Goal: Task Accomplishment & Management: Use online tool/utility

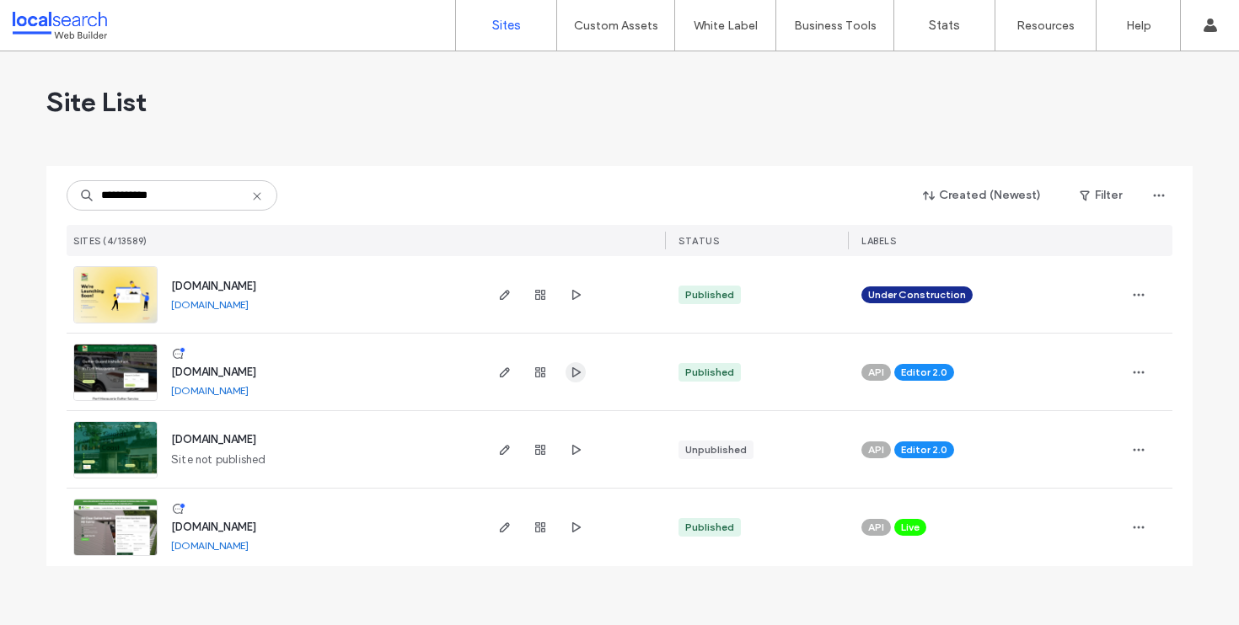
type input "**********"
click at [575, 368] on use "button" at bounding box center [576, 372] width 8 height 10
drag, startPoint x: 258, startPoint y: 196, endPoint x: 201, endPoint y: 196, distance: 57.3
click at [258, 196] on icon at bounding box center [256, 196] width 13 height 13
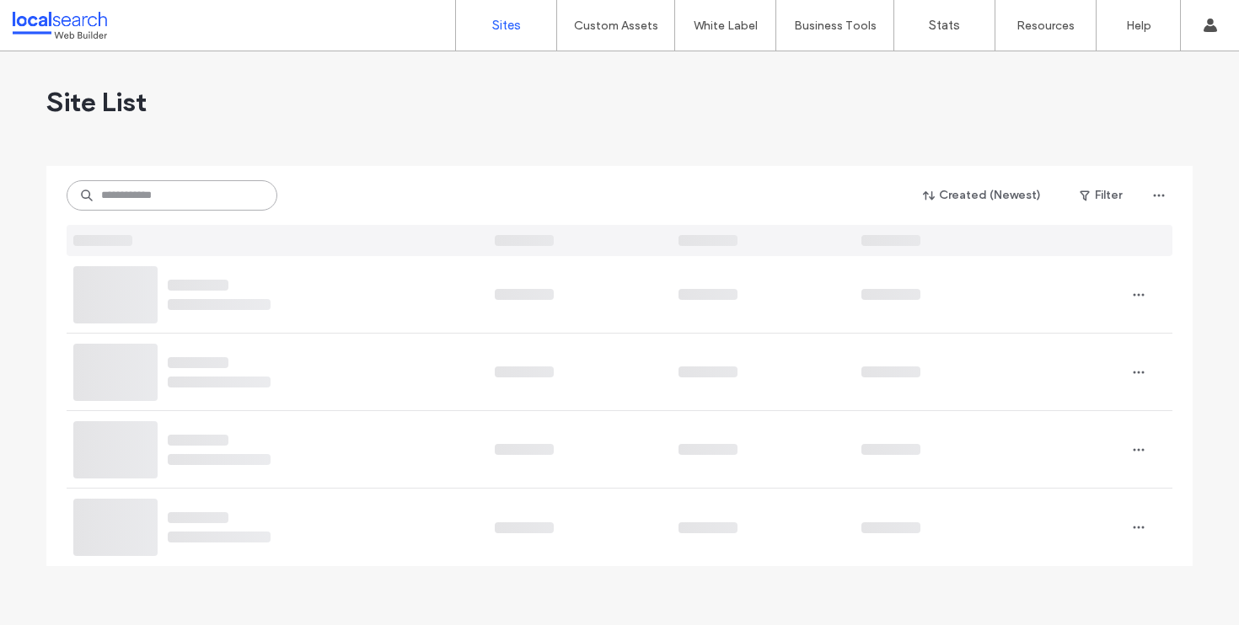
click at [201, 196] on input at bounding box center [172, 195] width 211 height 30
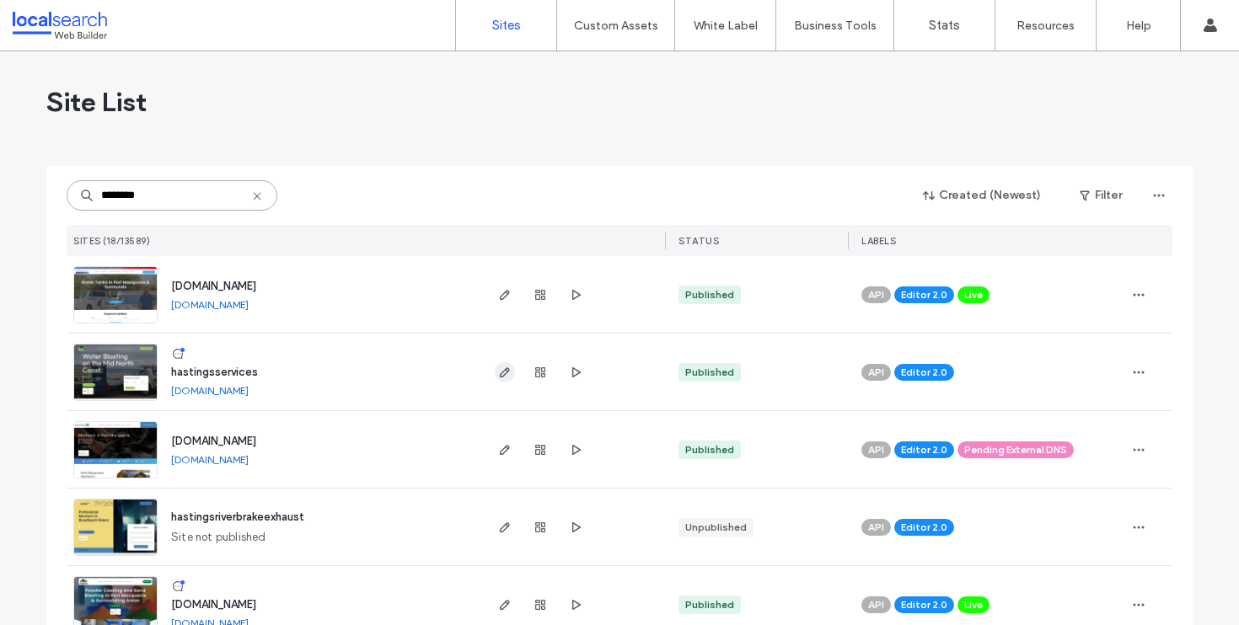
type input "********"
click at [498, 367] on icon "button" at bounding box center [504, 372] width 13 height 13
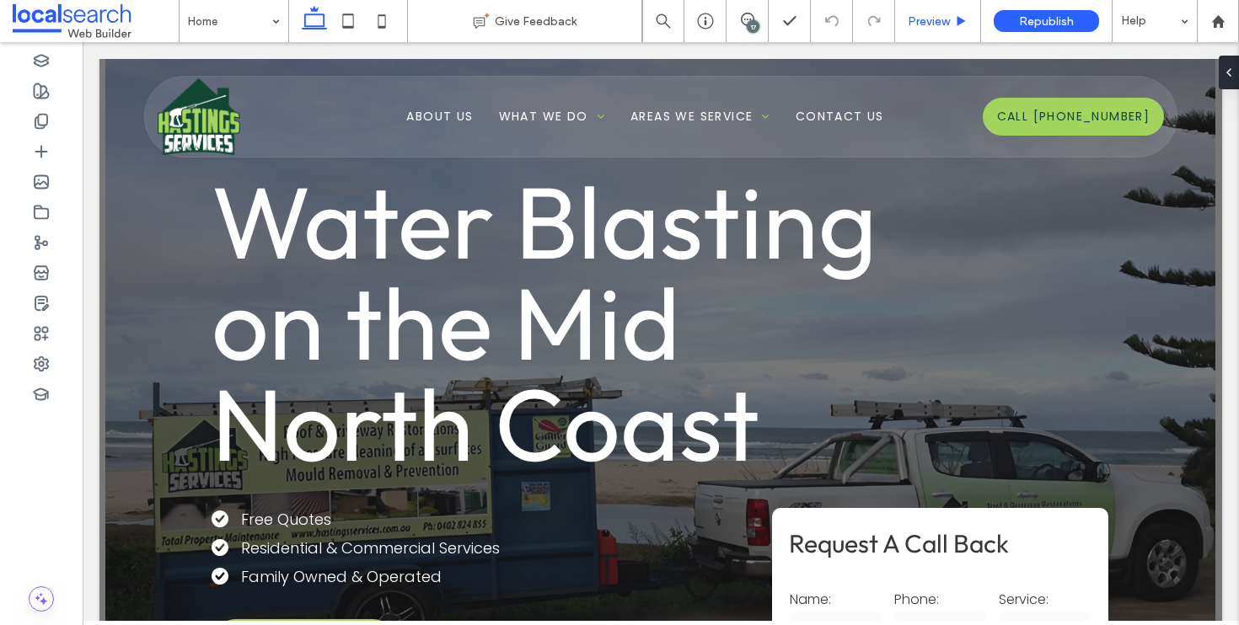
click at [920, 27] on span "Preview" at bounding box center [929, 21] width 42 height 14
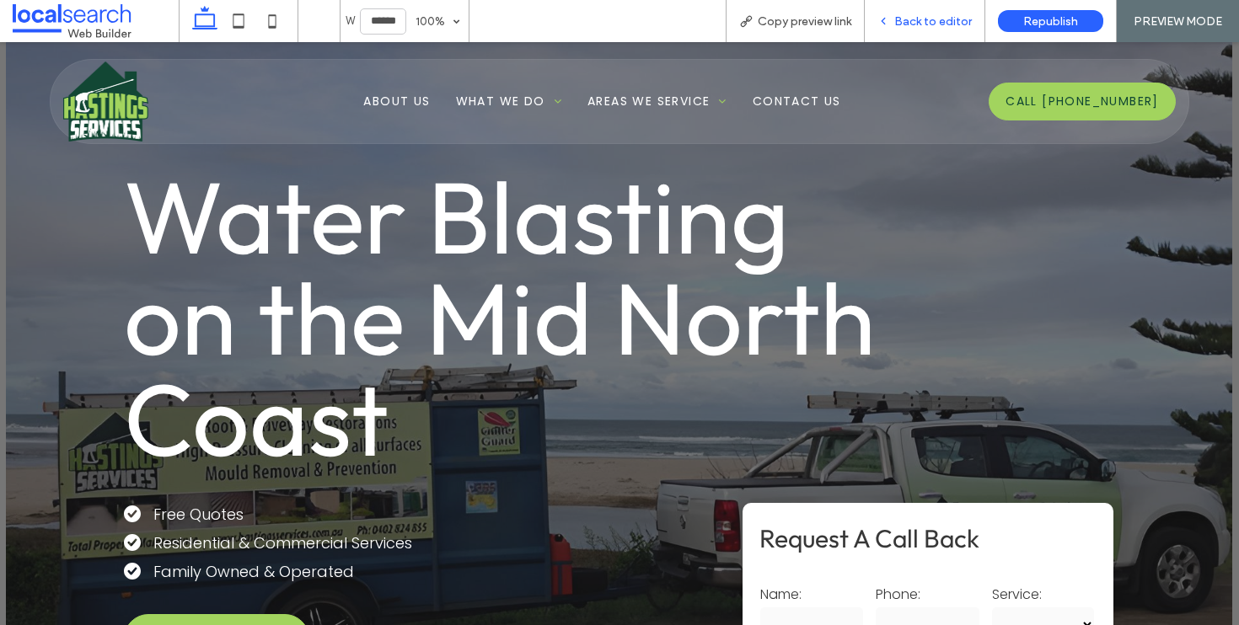
click at [921, 20] on span "Back to editor" at bounding box center [933, 21] width 78 height 14
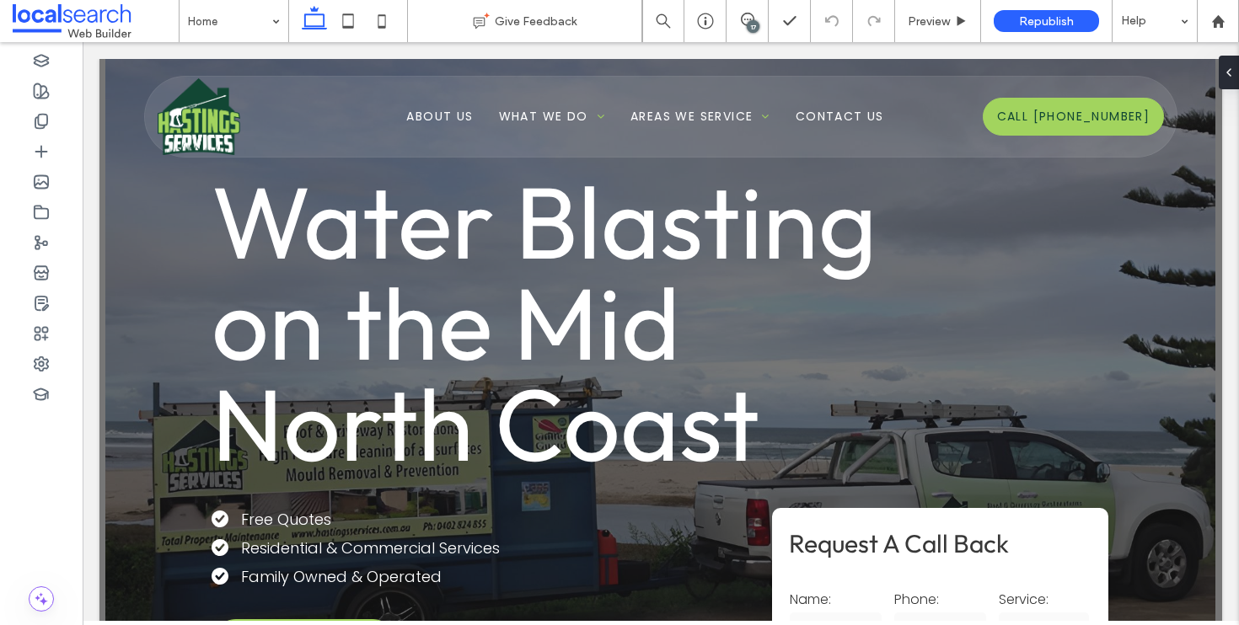
click at [747, 24] on div "17" at bounding box center [753, 26] width 13 height 13
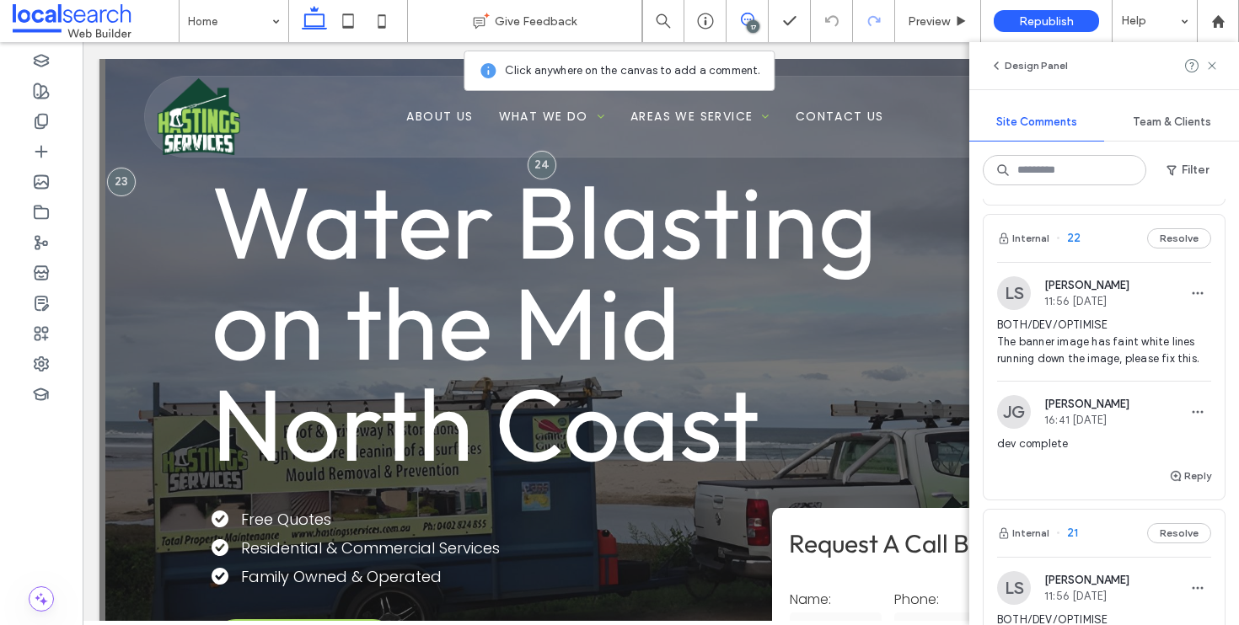
scroll to position [1551, 0]
click at [1162, 238] on button "Resolve" at bounding box center [1179, 242] width 64 height 20
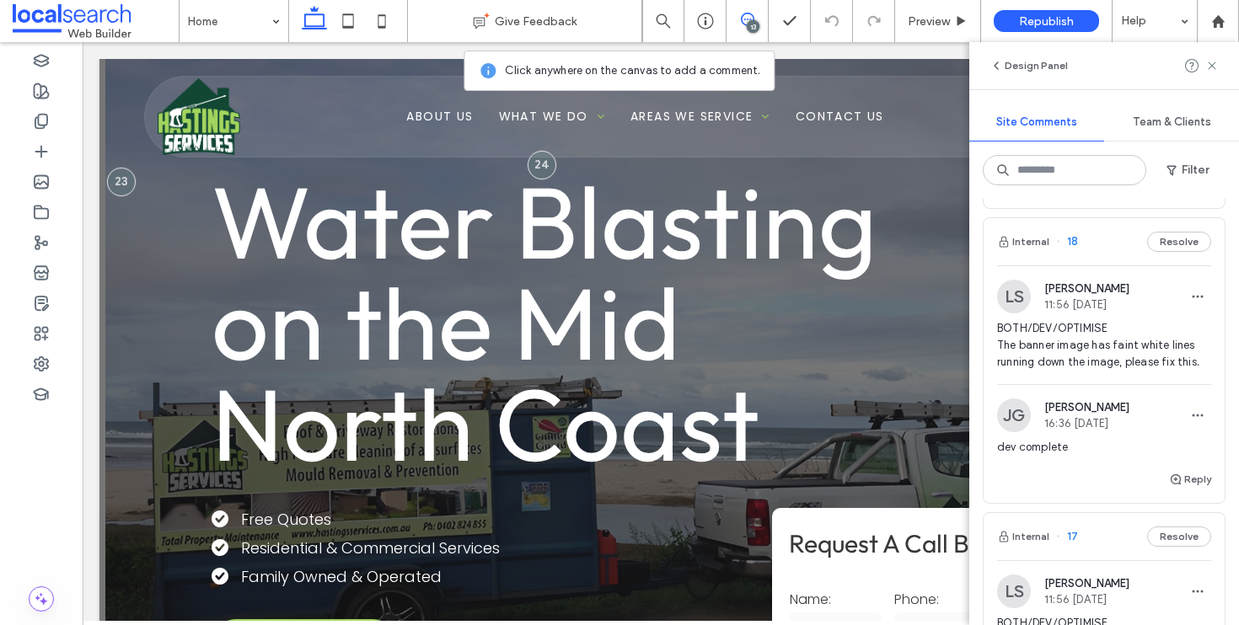
click at [1162, 238] on button "Resolve" at bounding box center [1179, 242] width 64 height 20
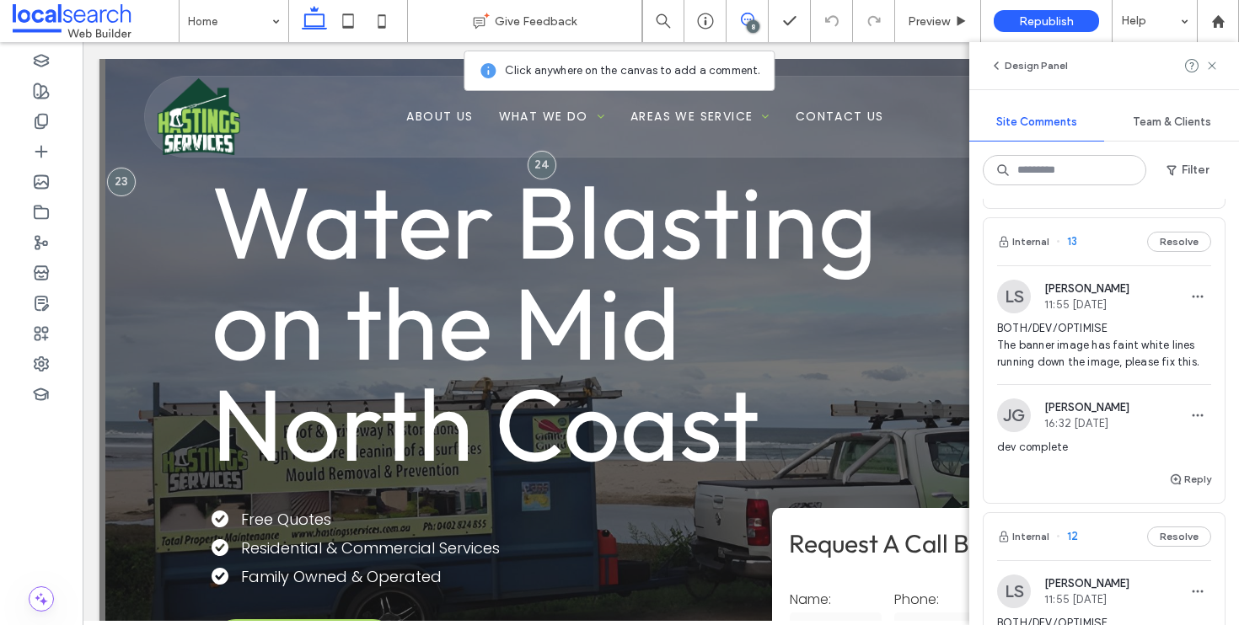
click at [1162, 238] on button "Resolve" at bounding box center [1179, 242] width 64 height 20
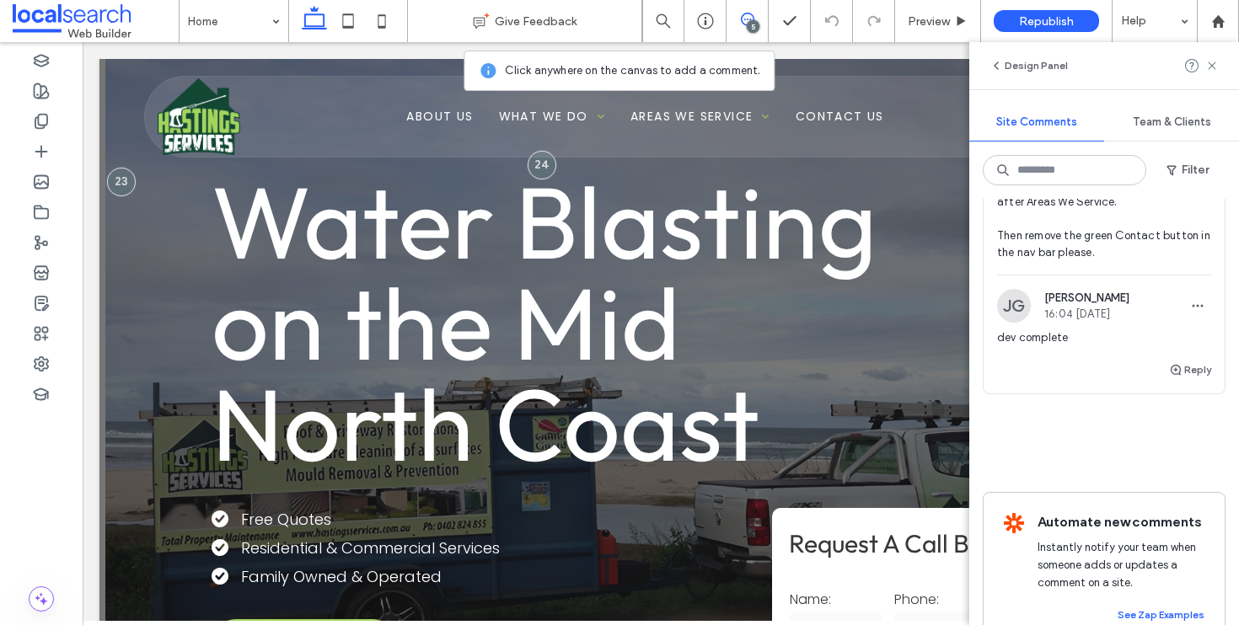
scroll to position [1066, 0]
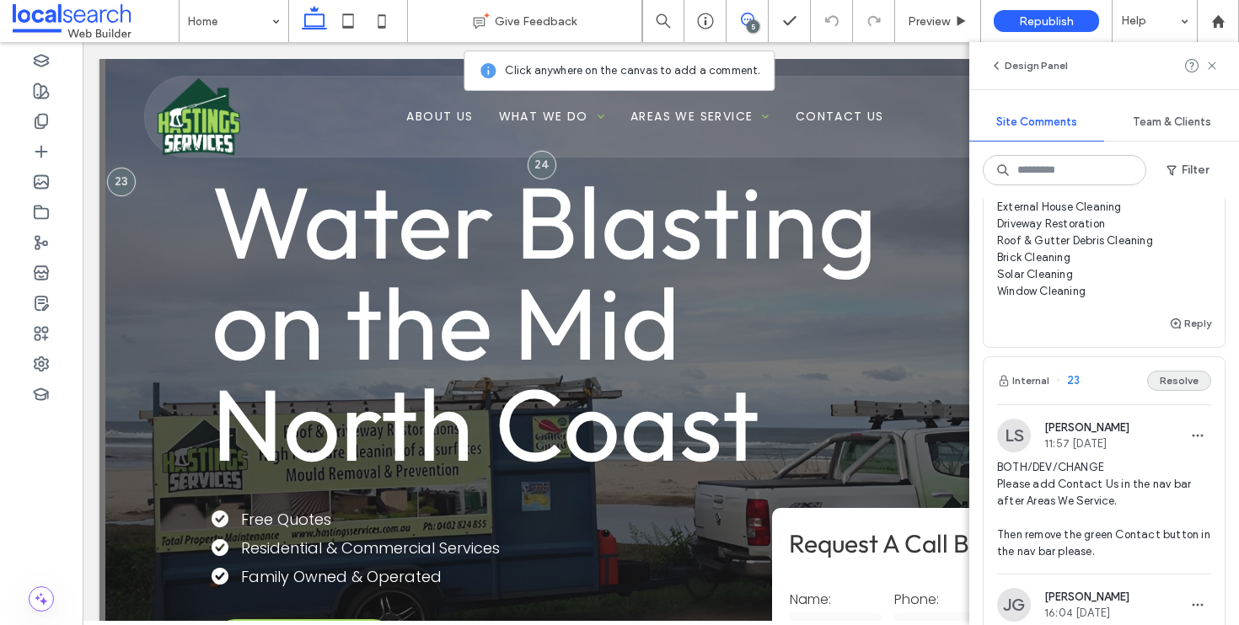
click at [1168, 374] on button "Resolve" at bounding box center [1179, 381] width 64 height 20
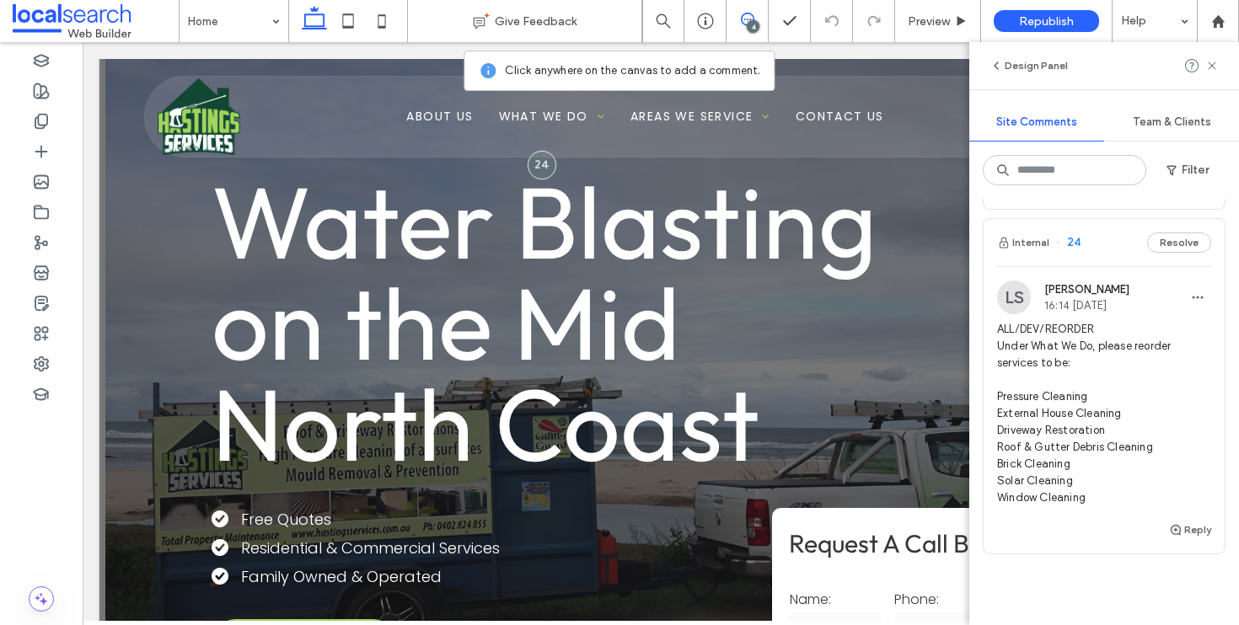
scroll to position [894, 0]
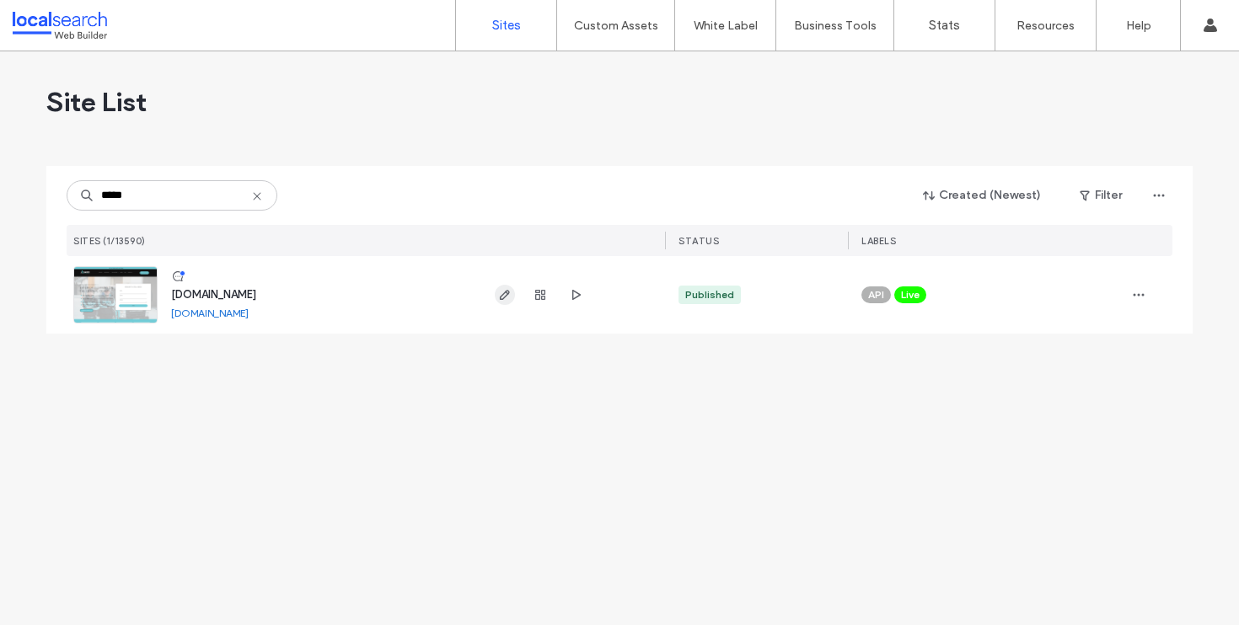
type input "*****"
click at [511, 296] on icon "button" at bounding box center [504, 294] width 13 height 13
